Goal: Check status

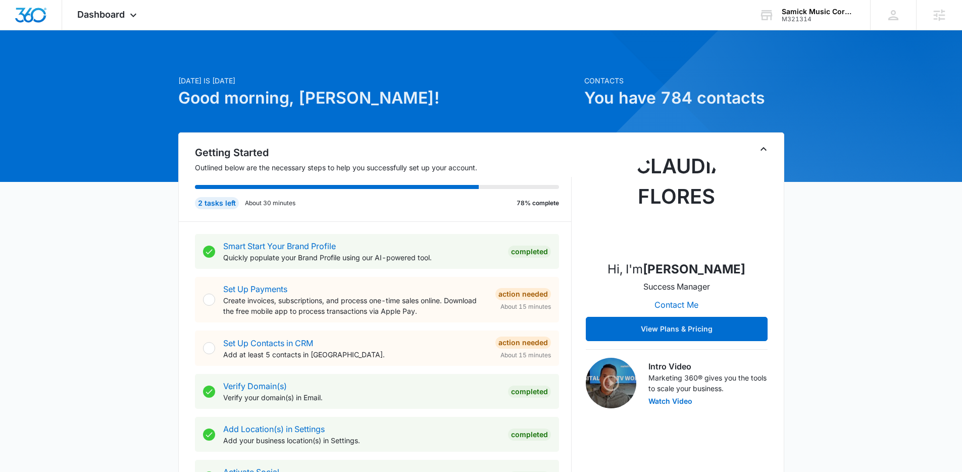
scroll to position [369, 0]
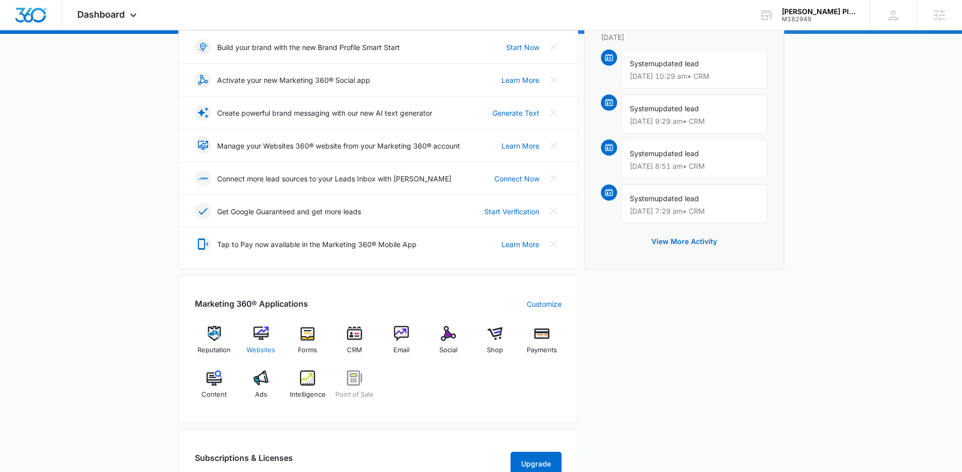
scroll to position [155, 0]
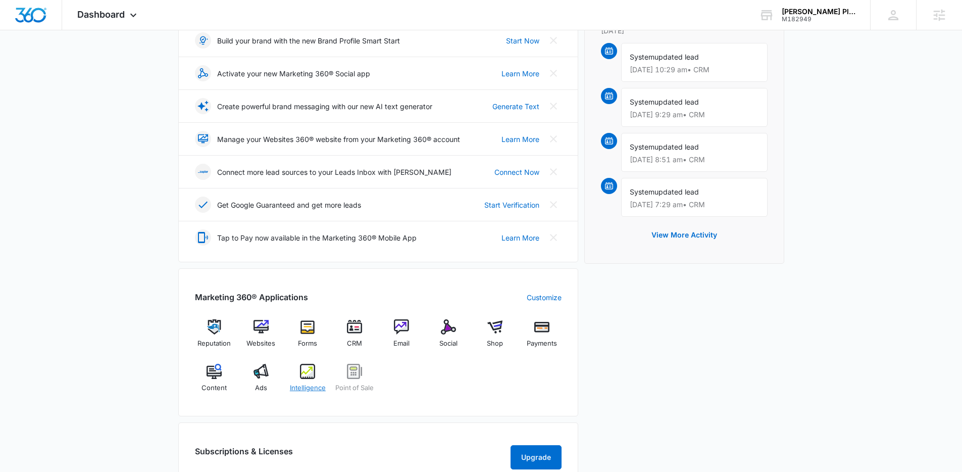
click at [309, 374] on img at bounding box center [307, 371] width 15 height 15
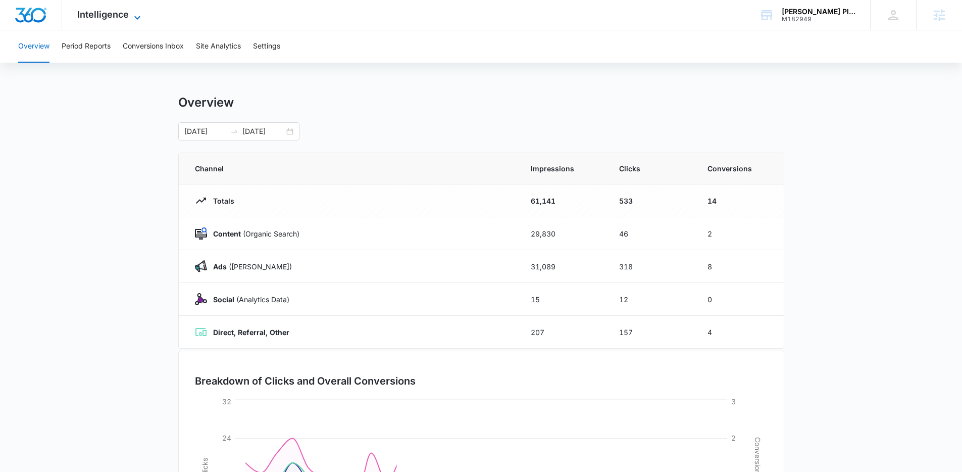
click at [99, 18] on span "Intelligence" at bounding box center [103, 14] width 52 height 11
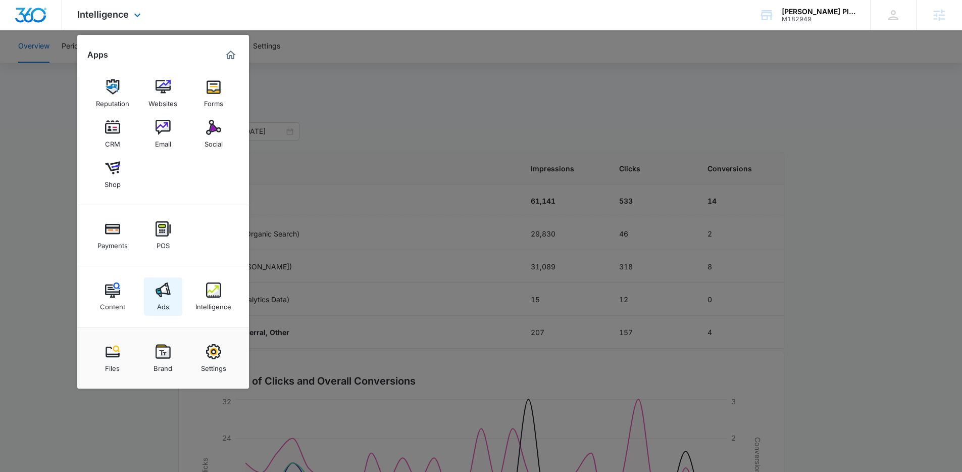
click at [161, 292] on img at bounding box center [163, 289] width 15 height 15
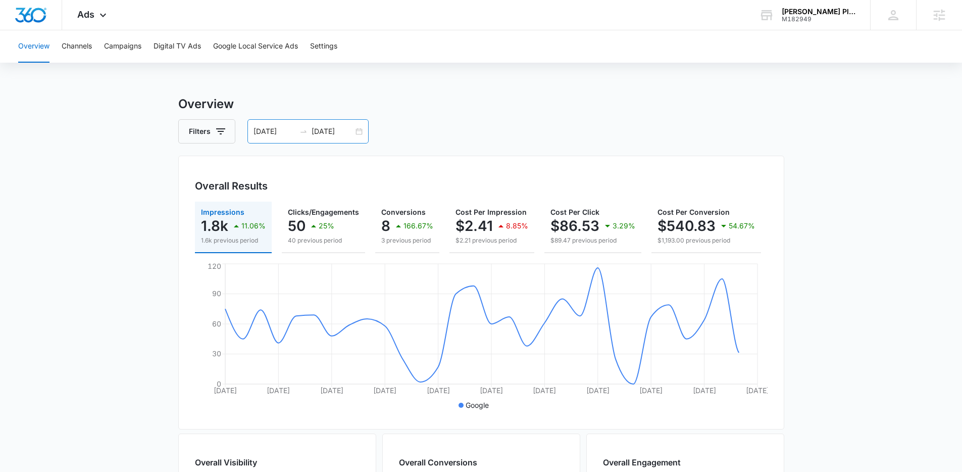
click at [359, 127] on div "[DATE] [DATE]" at bounding box center [307, 131] width 121 height 24
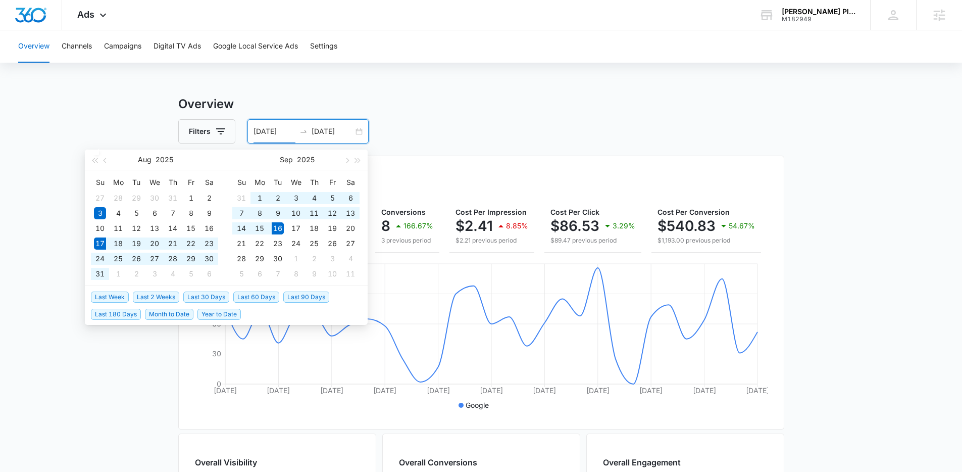
click at [198, 292] on span "Last 30 Days" at bounding box center [206, 296] width 46 height 11
type input "[DATE]"
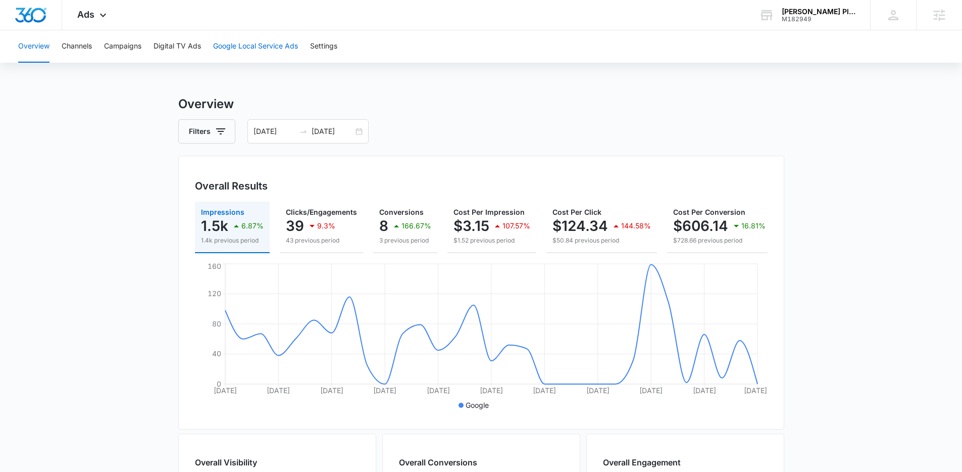
click at [255, 42] on button "Google Local Service Ads" at bounding box center [255, 46] width 85 height 32
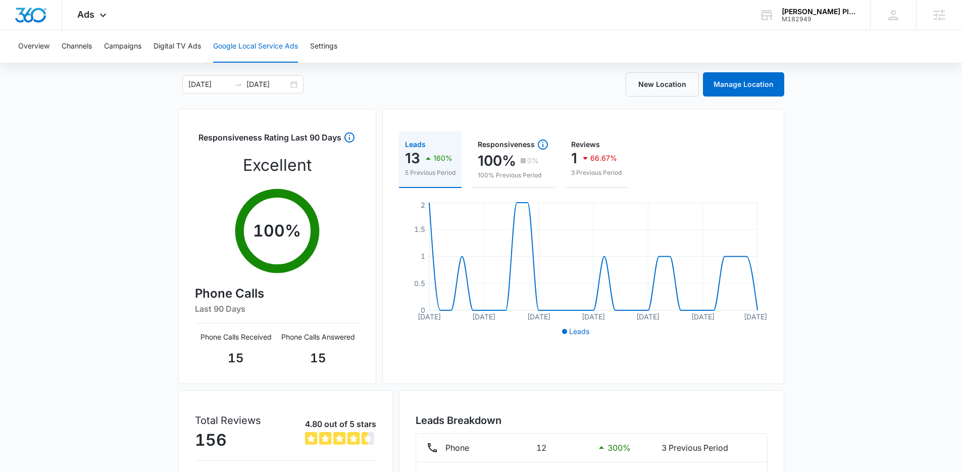
scroll to position [46, 0]
